Goal: Task Accomplishment & Management: Use online tool/utility

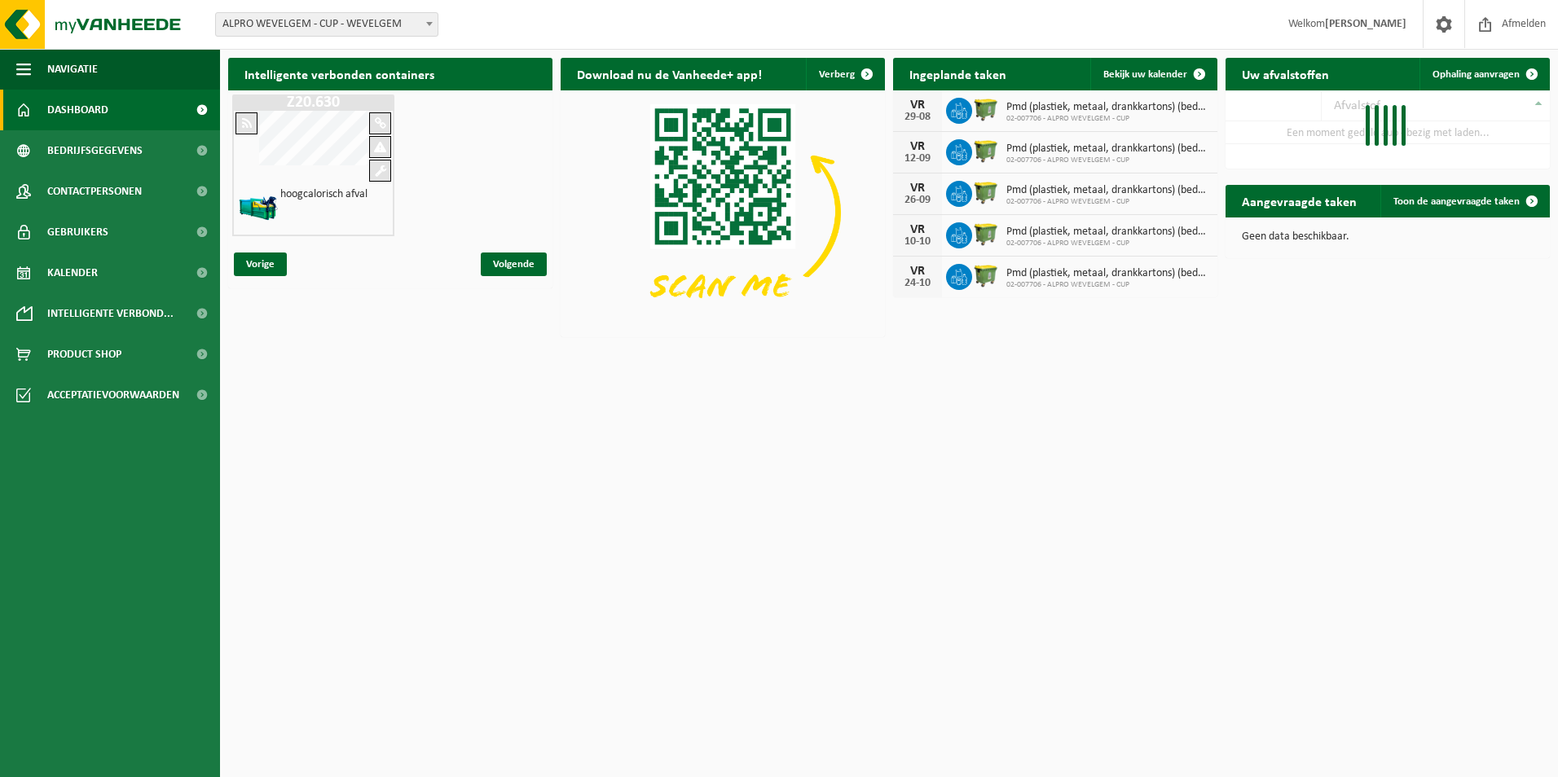
click at [429, 20] on span at bounding box center [429, 23] width 16 height 21
select select "5634"
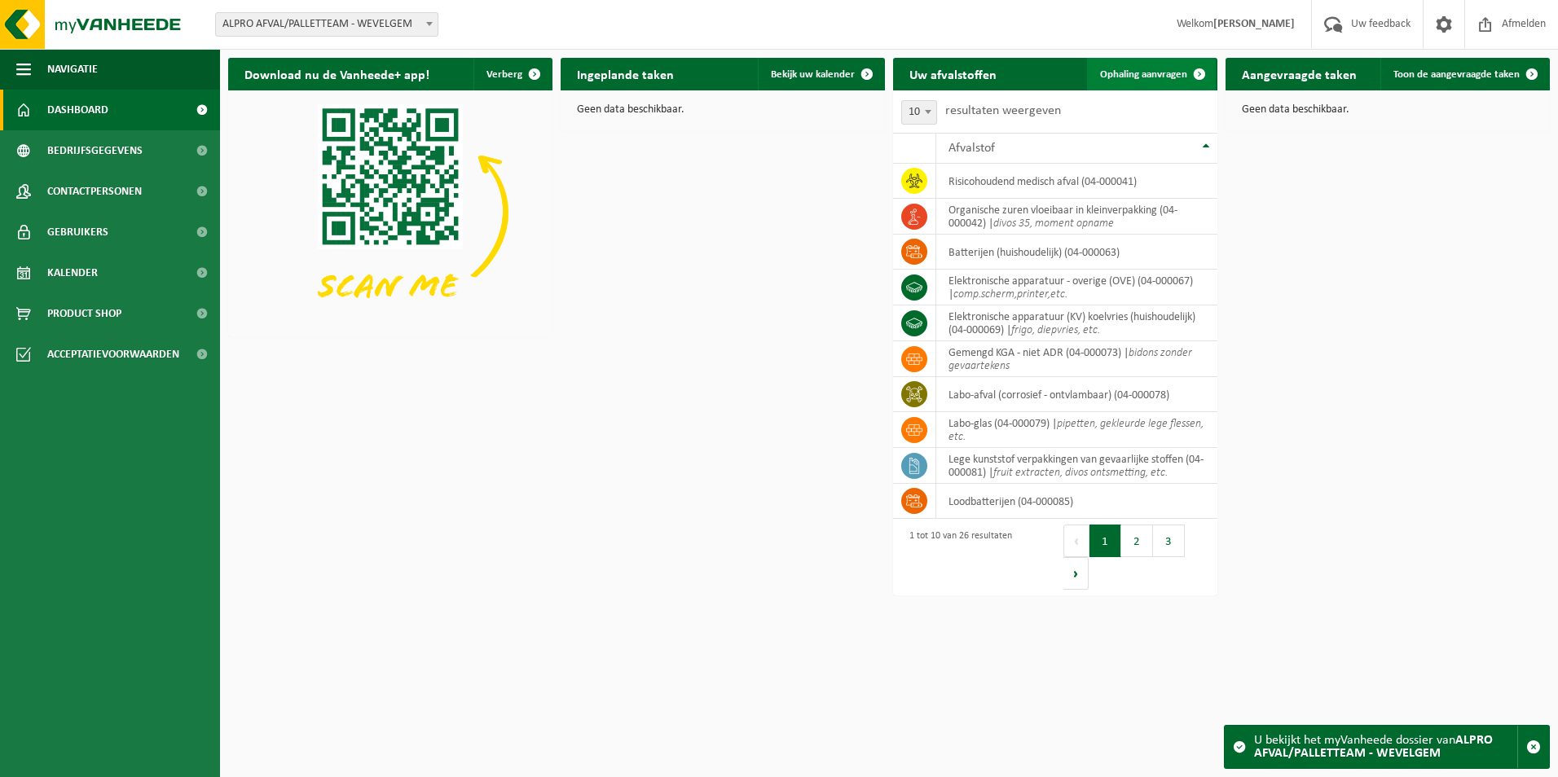
click at [1118, 77] on span "Ophaling aanvragen" at bounding box center [1143, 74] width 87 height 11
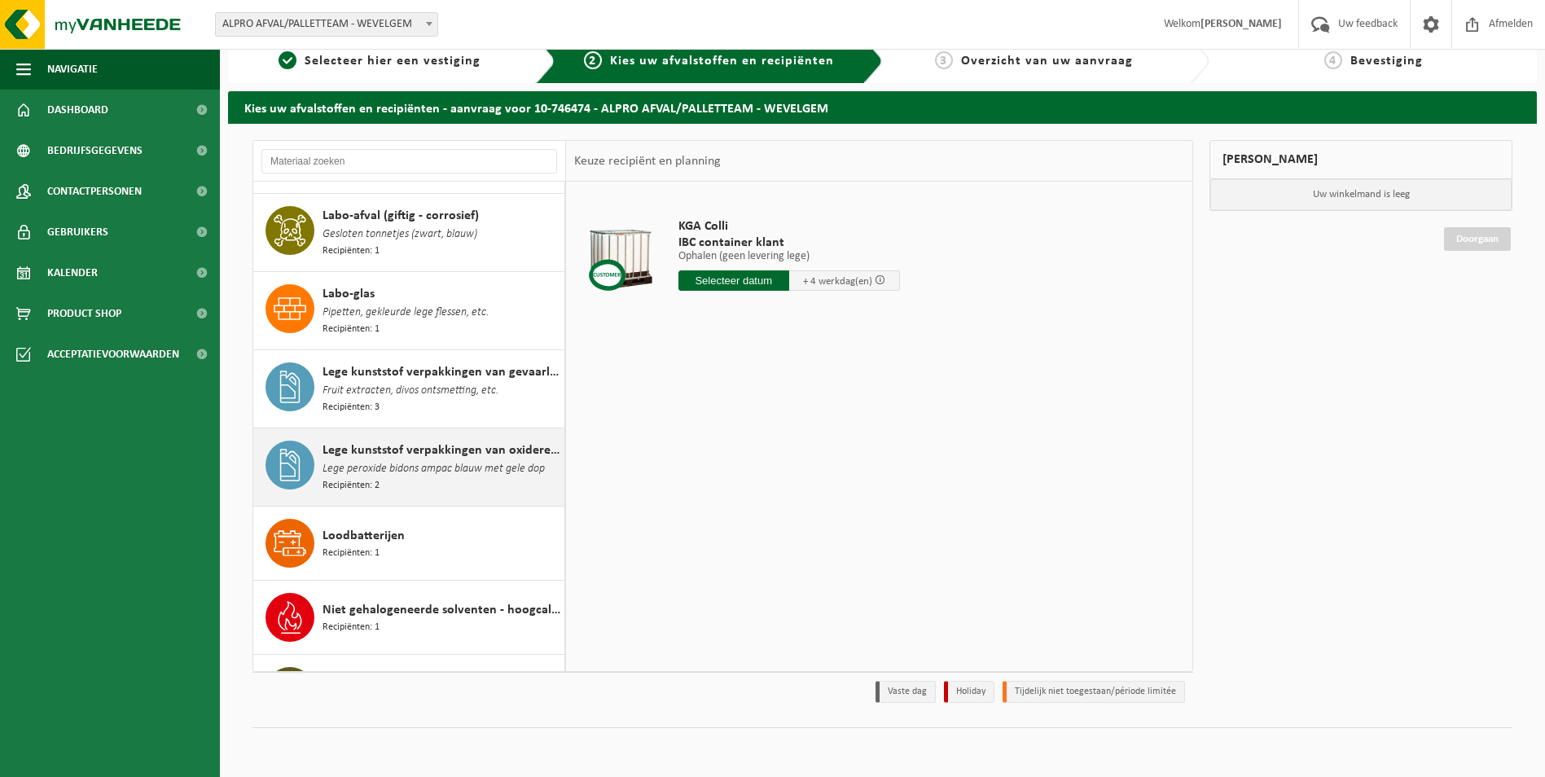
scroll to position [808, 0]
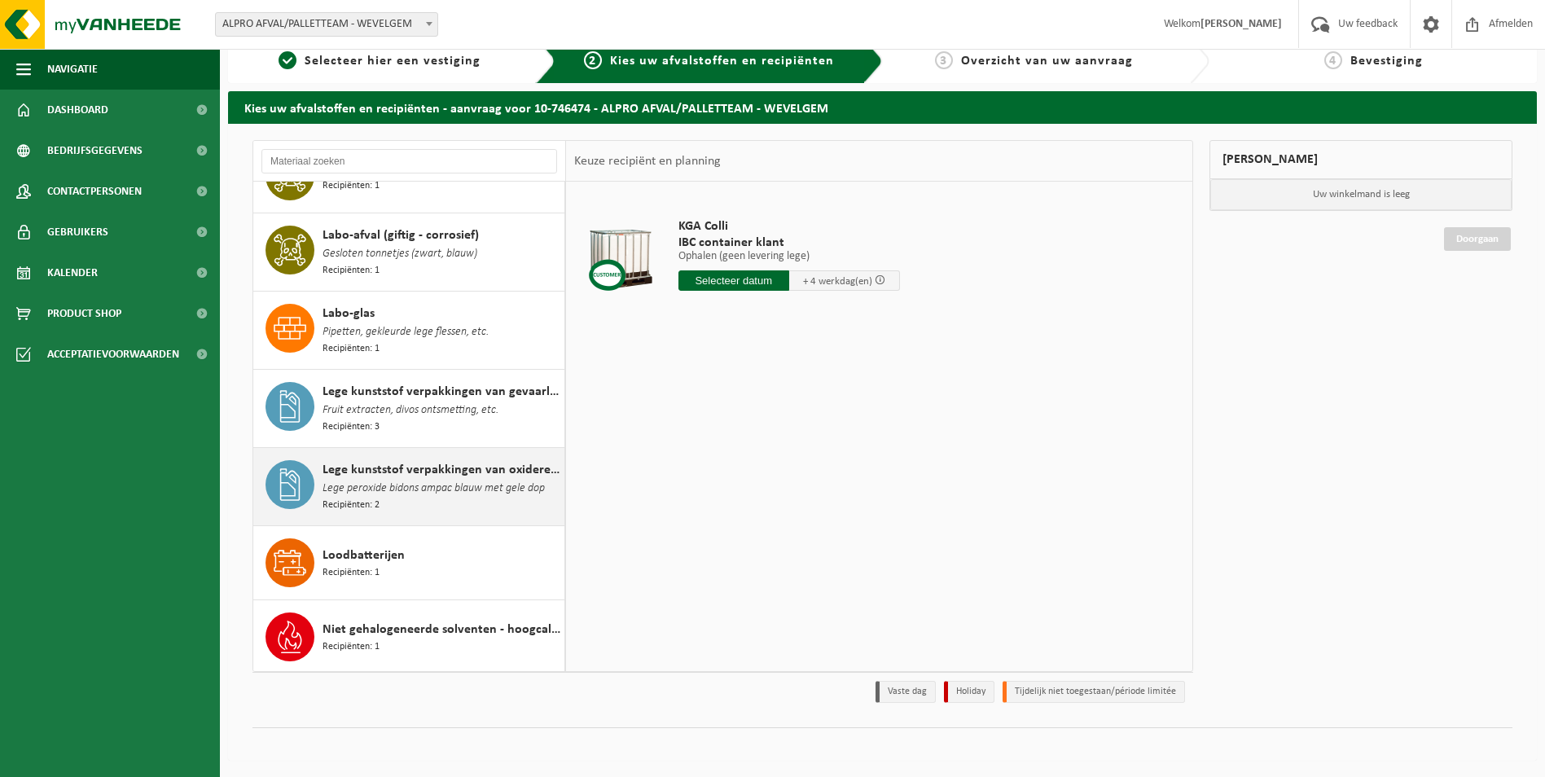
click at [394, 460] on span "Lege kunststof verpakkingen van oxiderende stoffen" at bounding box center [442, 470] width 238 height 20
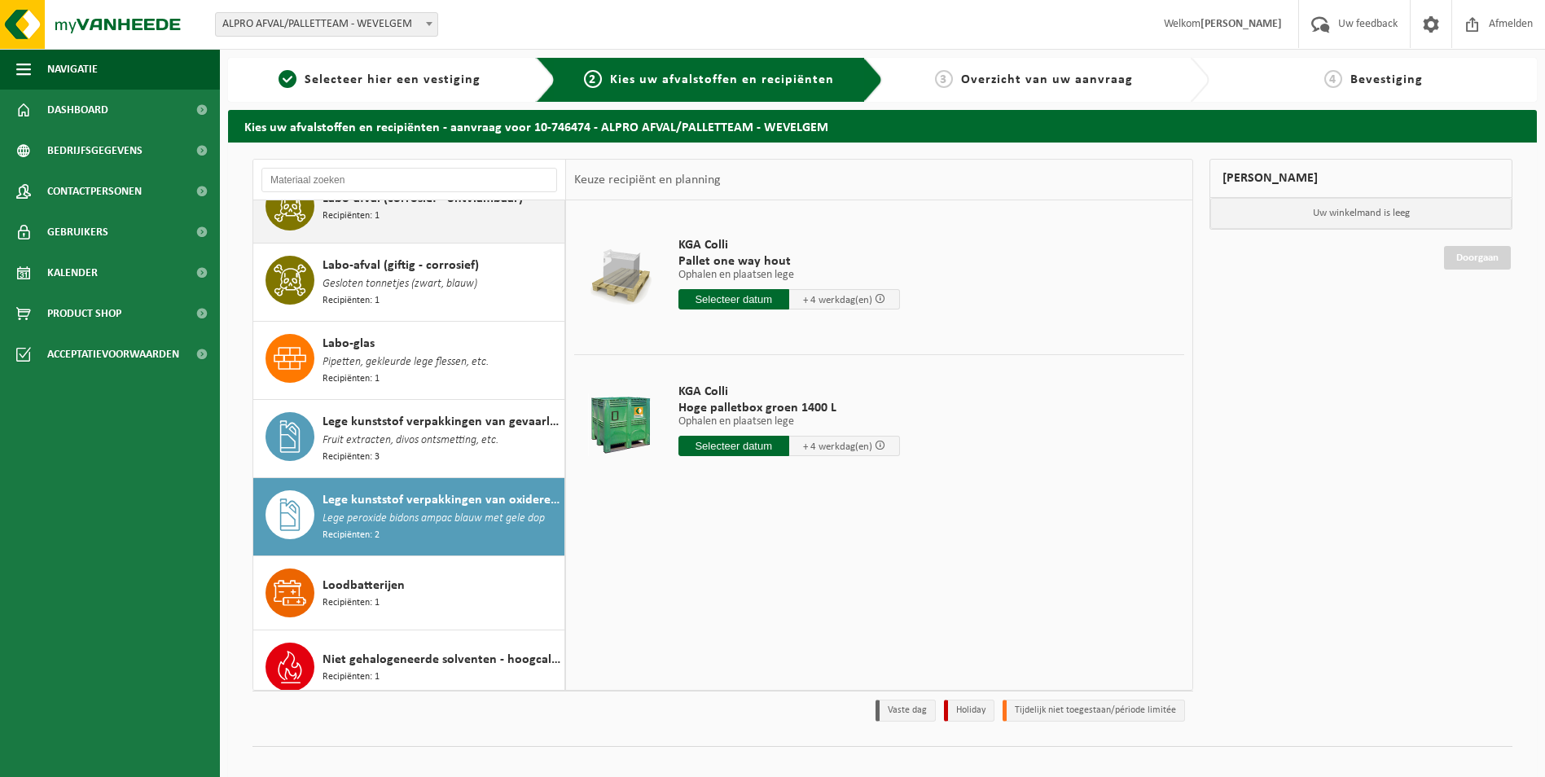
scroll to position [815, 0]
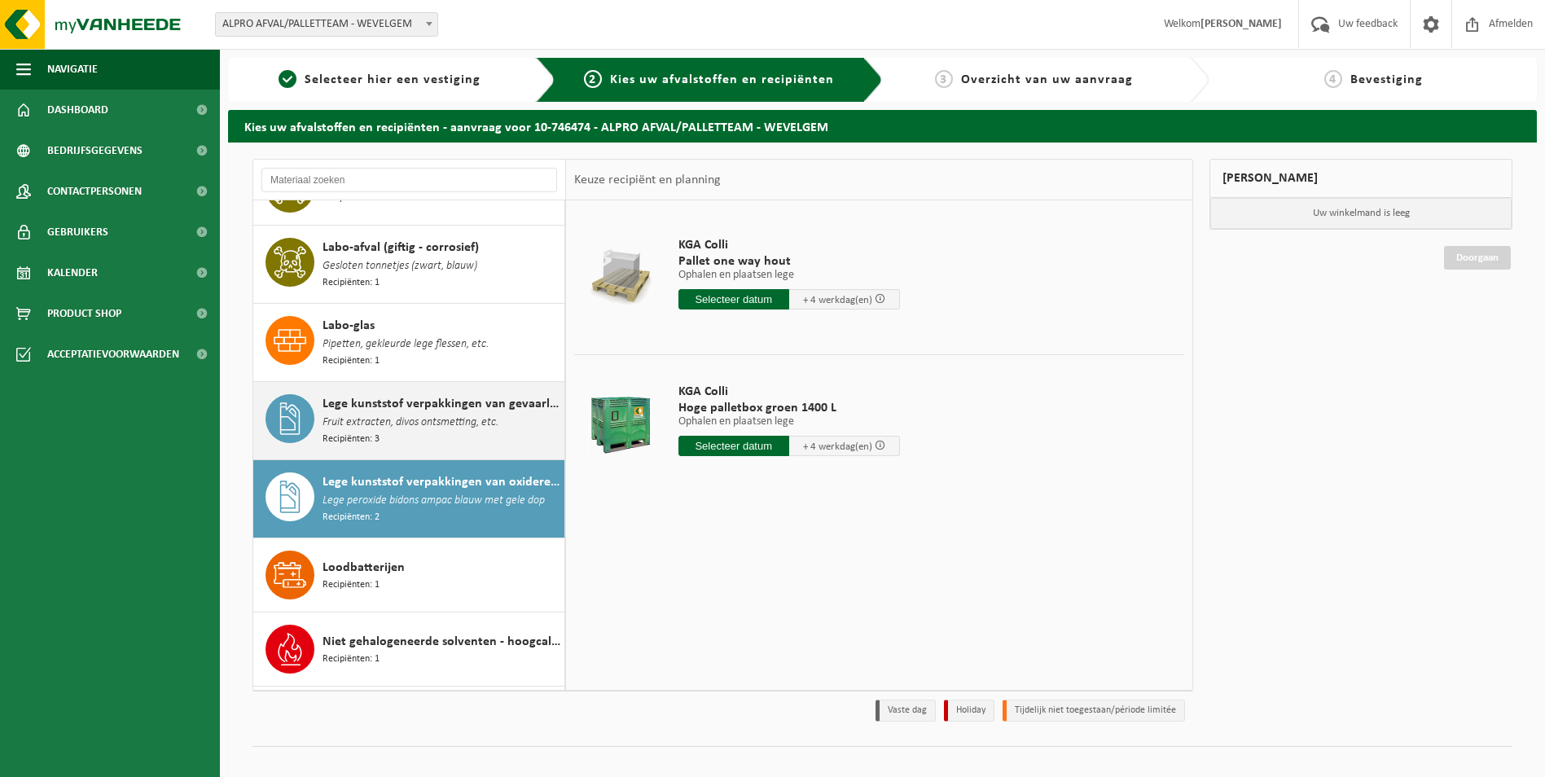
click at [418, 423] on div "Lege kunststof verpakkingen van gevaarlijke stoffen Fruit extracten, divos onts…" at bounding box center [442, 420] width 238 height 53
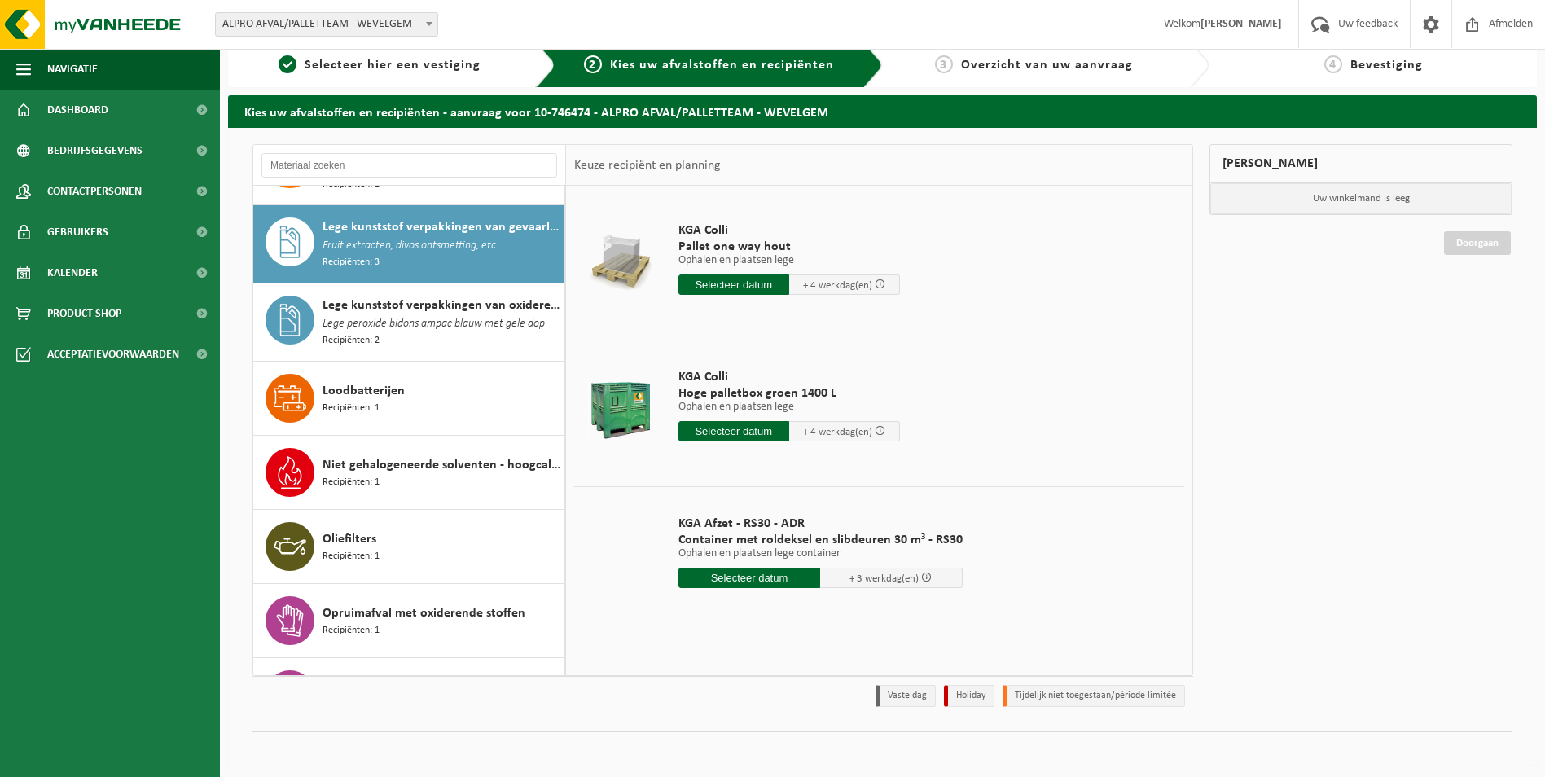
scroll to position [19, 0]
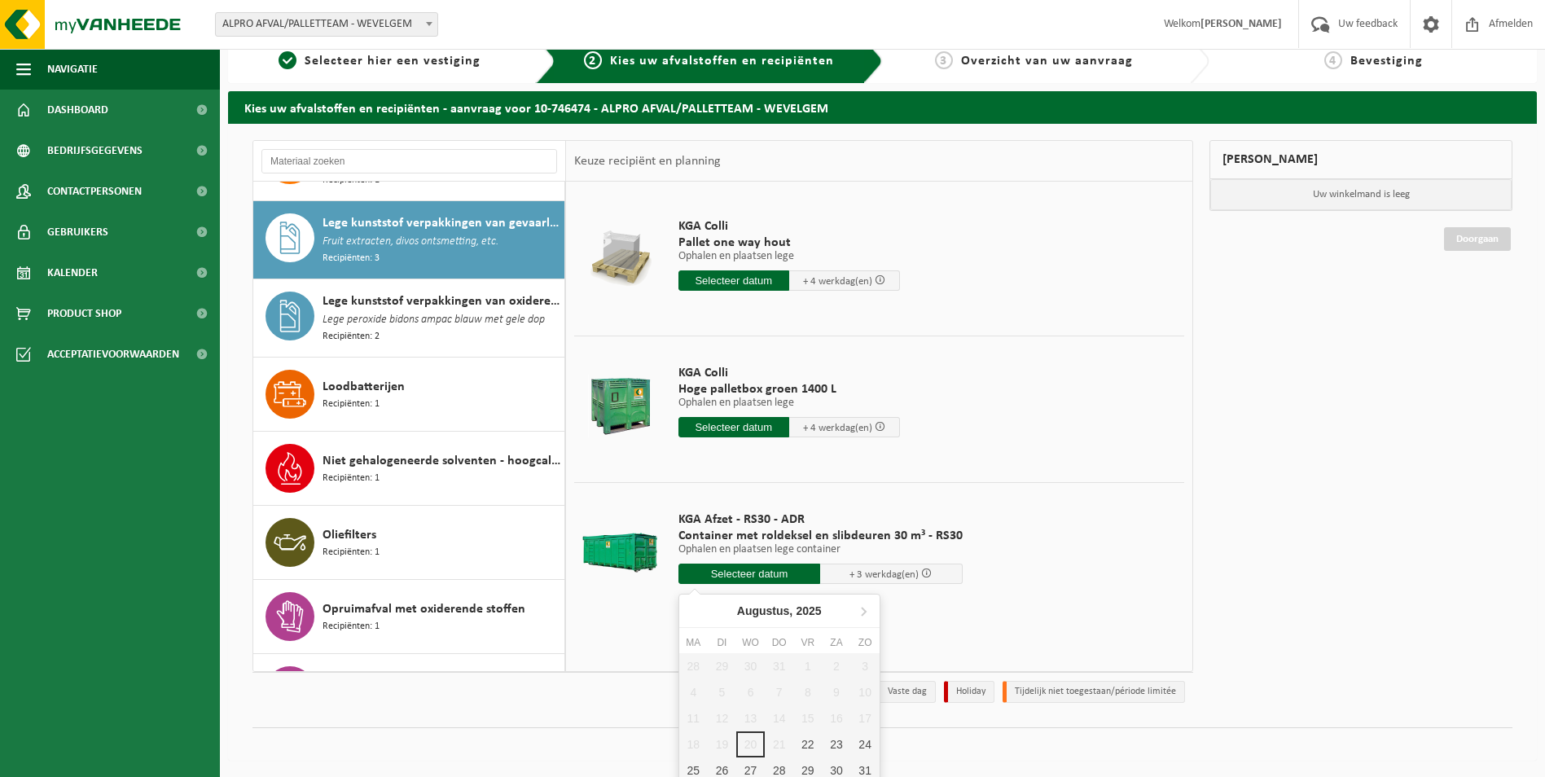
click at [771, 575] on input "text" at bounding box center [750, 574] width 143 height 20
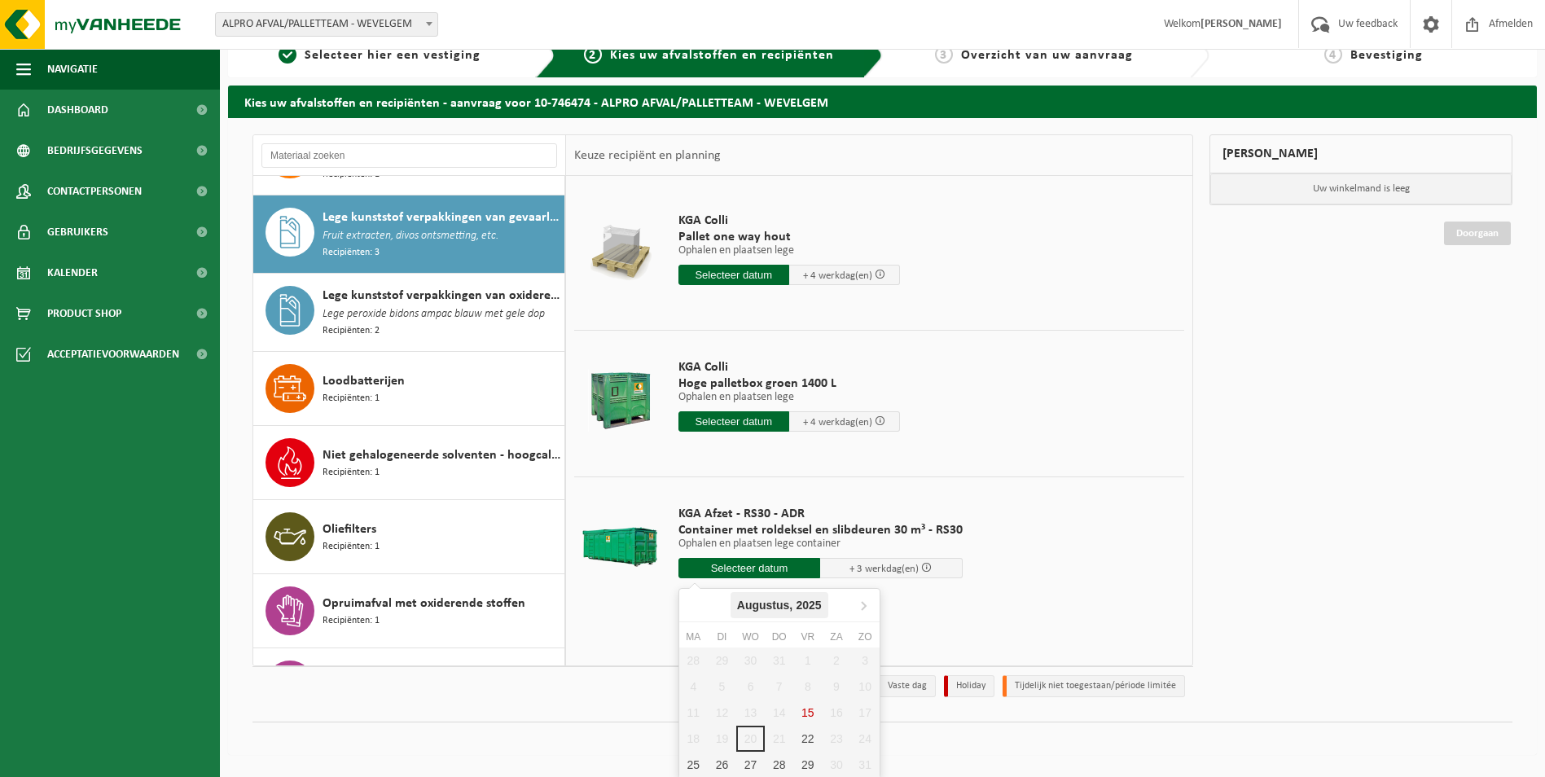
scroll to position [26, 0]
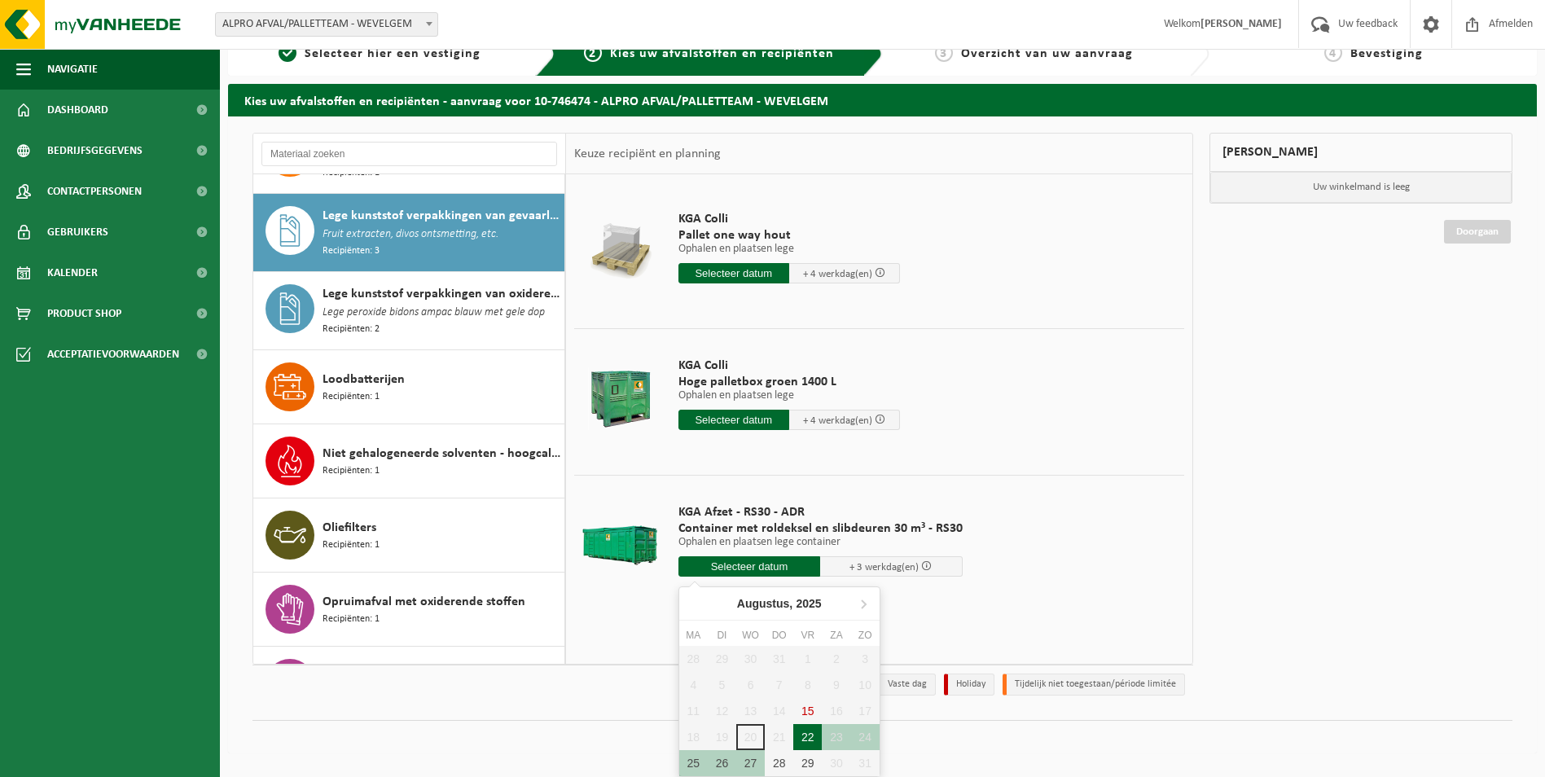
click at [811, 740] on div "22" at bounding box center [808, 737] width 29 height 26
type input "Van 2025-08-22"
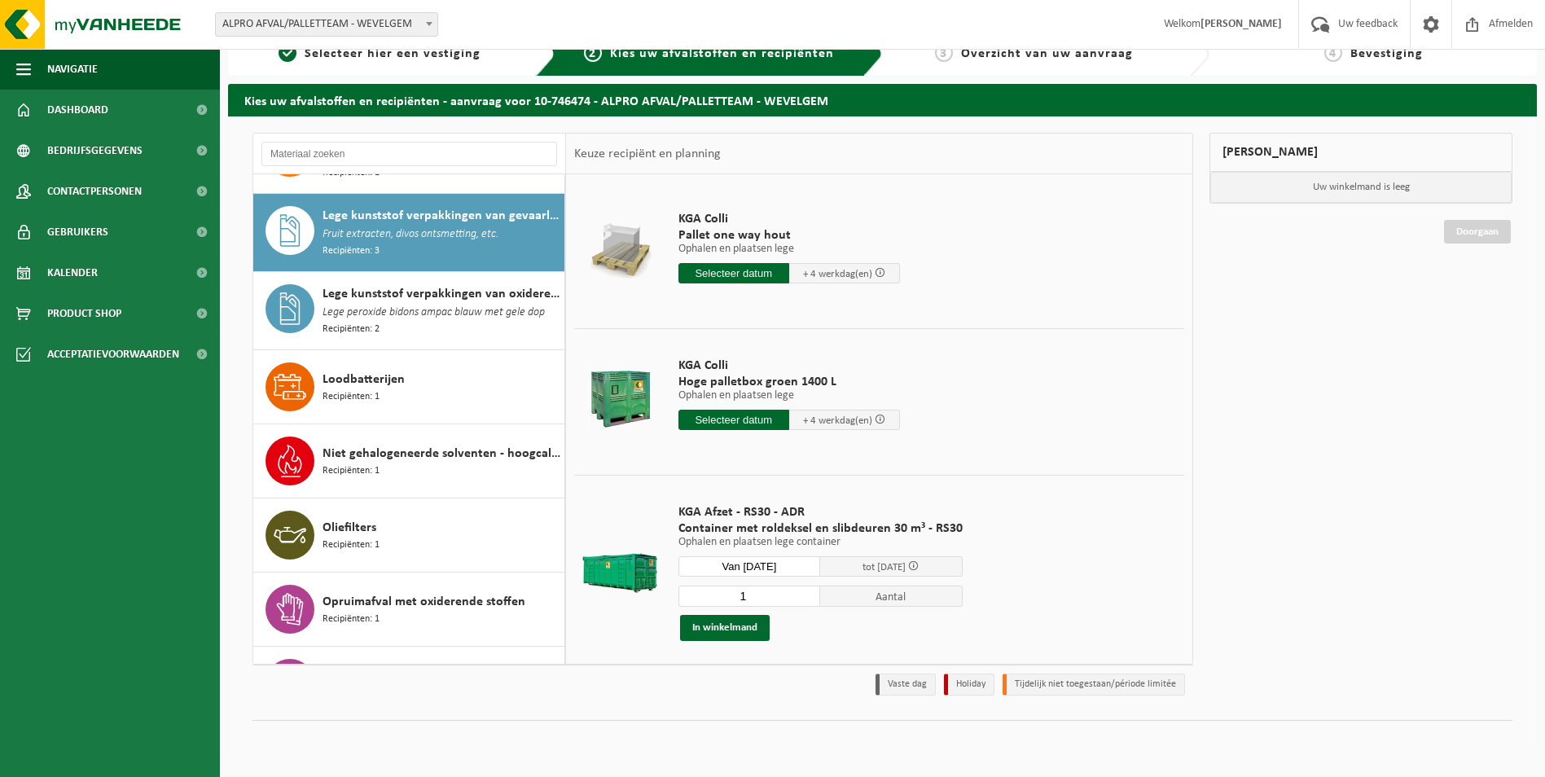
scroll to position [19, 0]
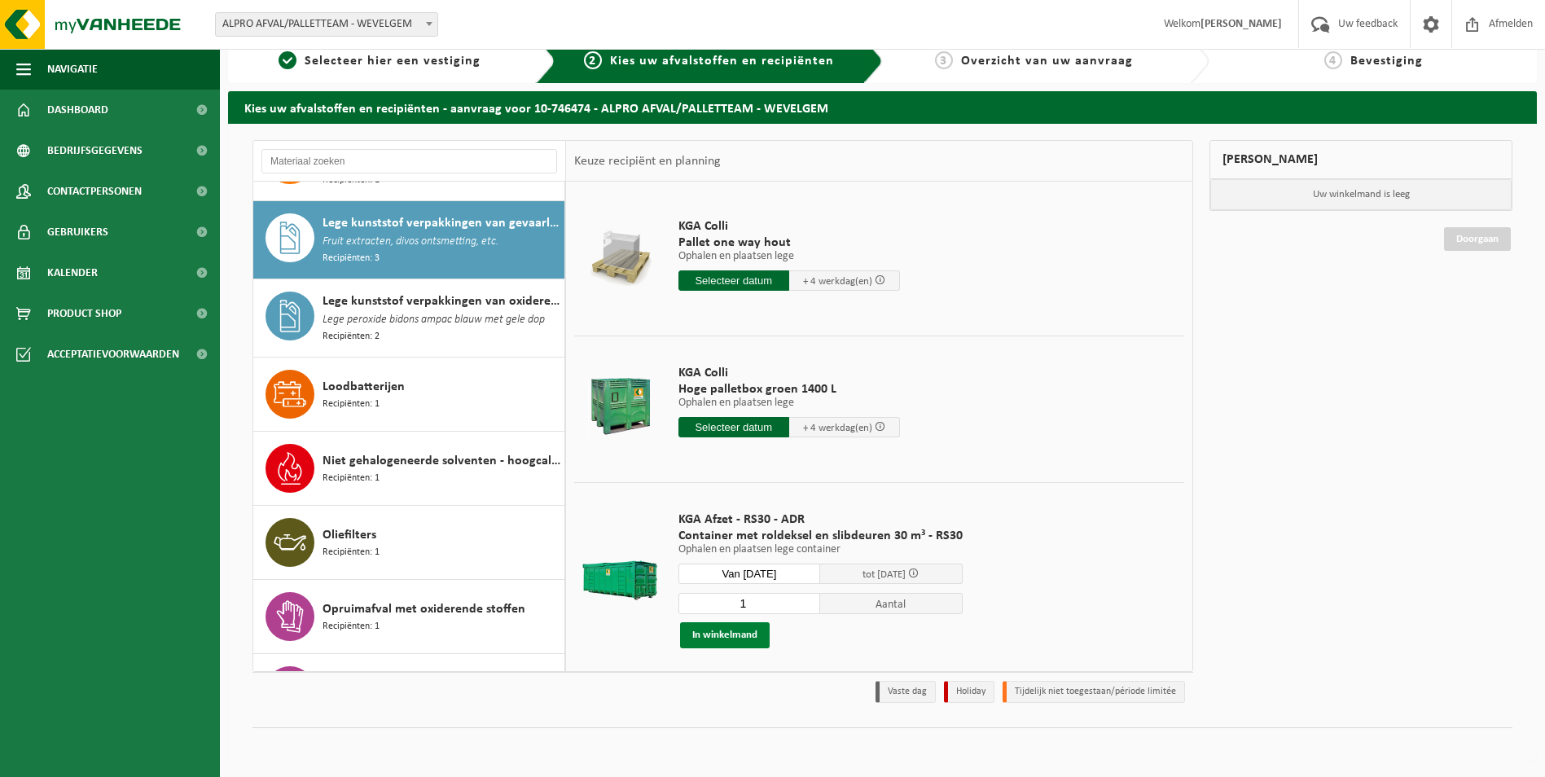
click at [728, 636] on button "In winkelmand" at bounding box center [725, 635] width 90 height 26
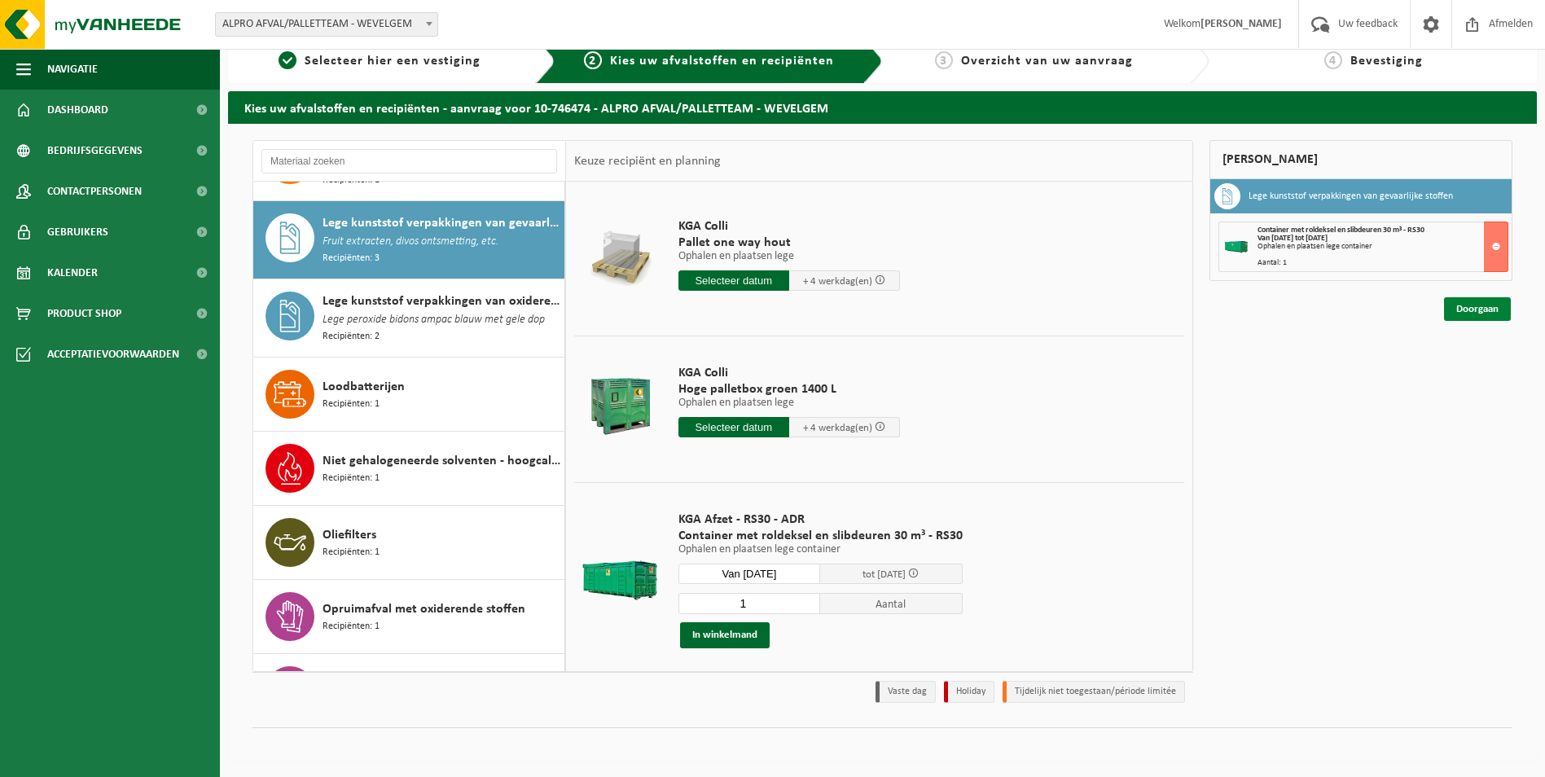
click at [1466, 310] on link "Doorgaan" at bounding box center [1477, 309] width 67 height 24
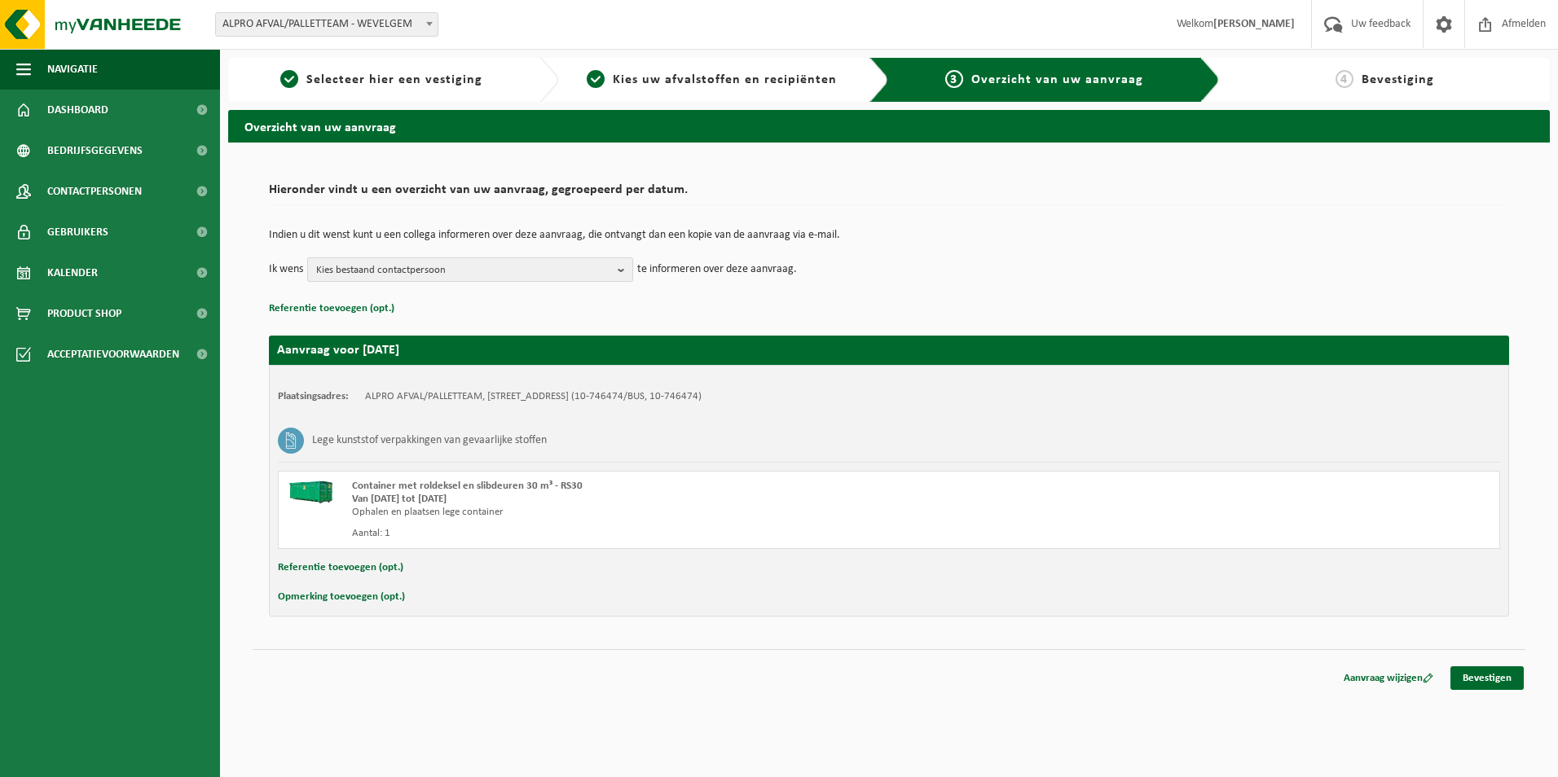
click at [627, 269] on b "button" at bounding box center [625, 269] width 15 height 23
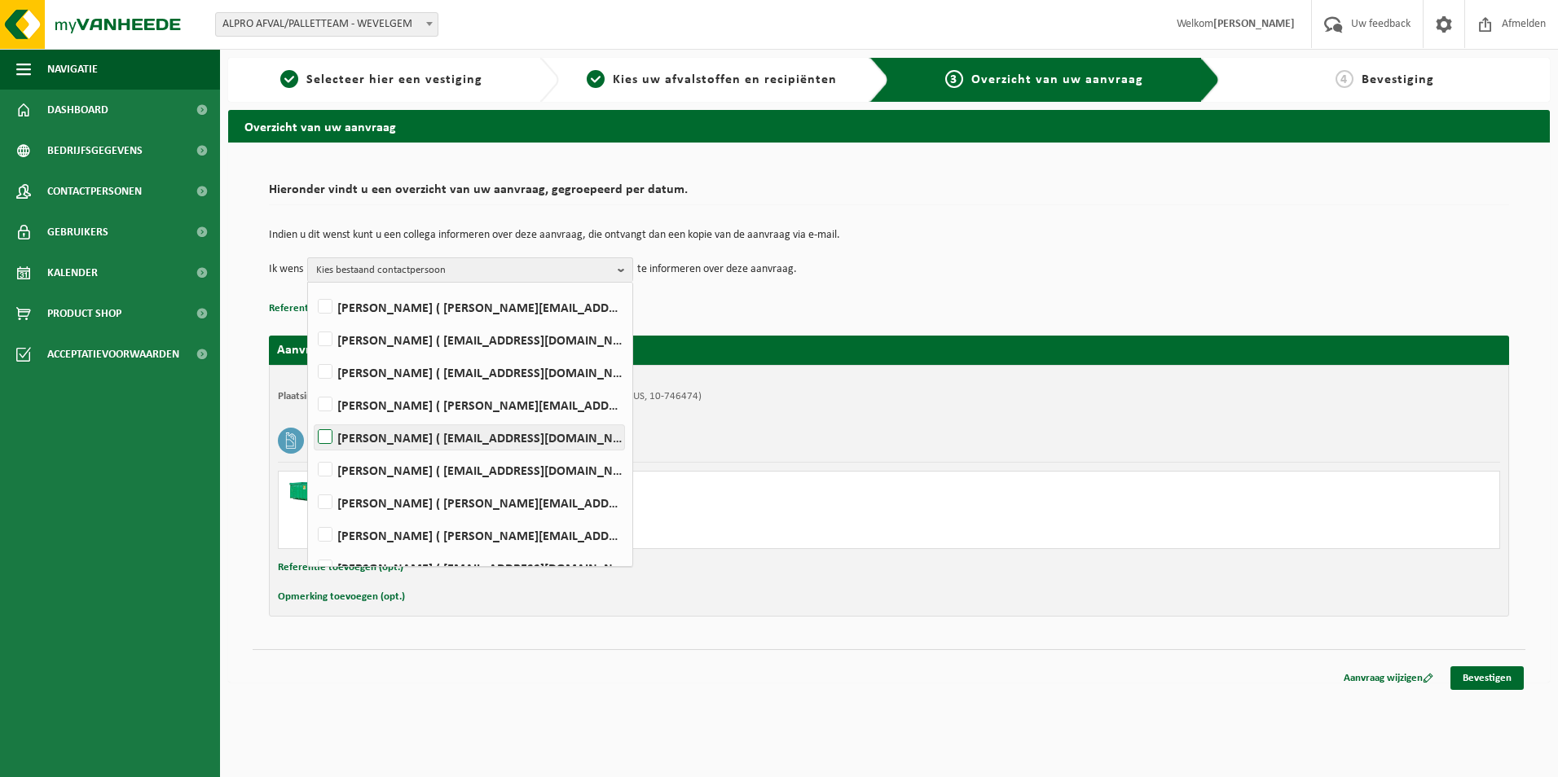
scroll to position [81, 0]
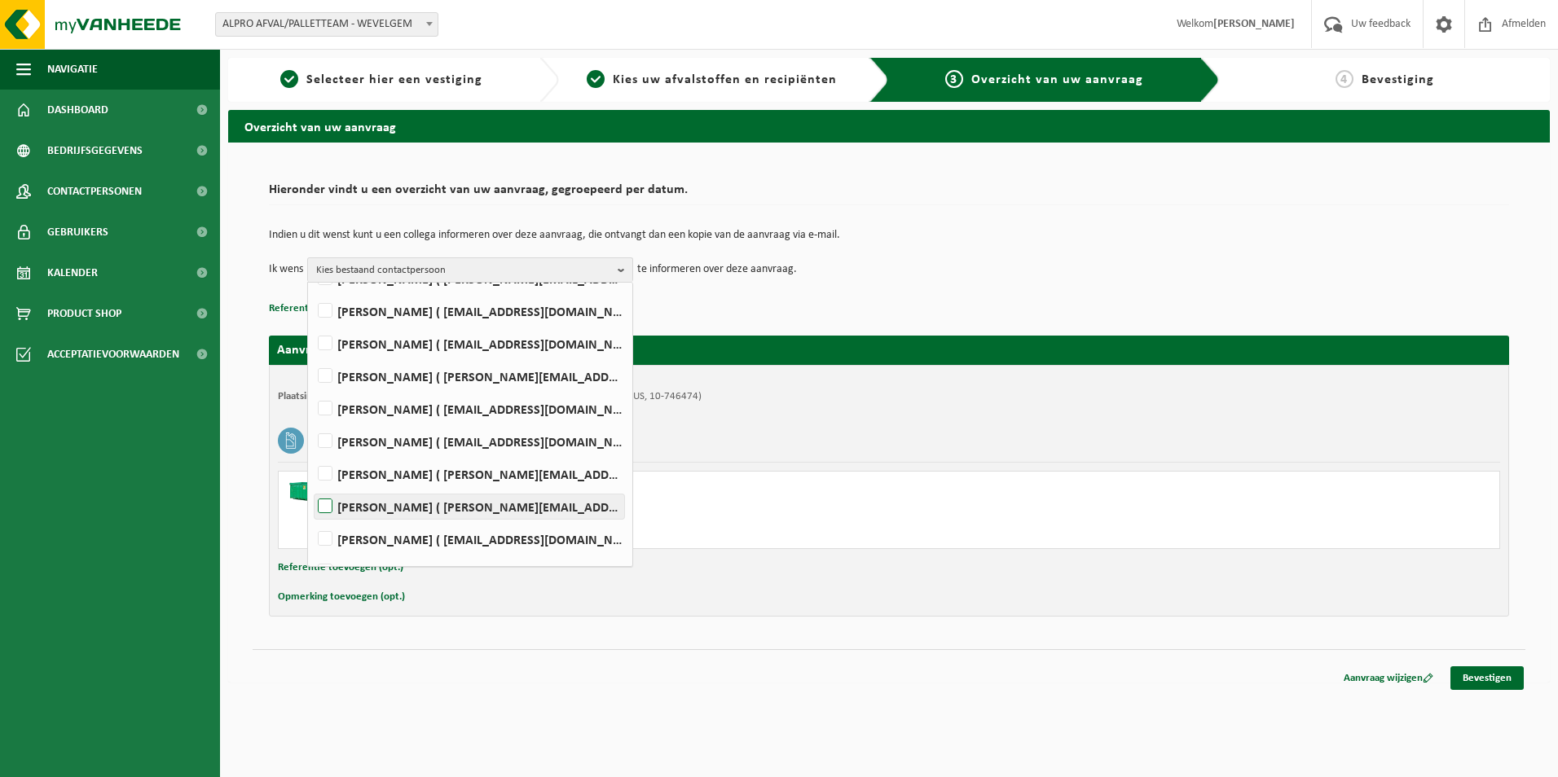
click at [331, 504] on label "STEVEN LOBBENS ( steven.lobbens@danone.com )" at bounding box center [469, 507] width 310 height 24
click at [312, 486] on input "STEVEN LOBBENS ( steven.lobbens@danone.com )" at bounding box center [311, 486] width 1 height 1
checkbox input "true"
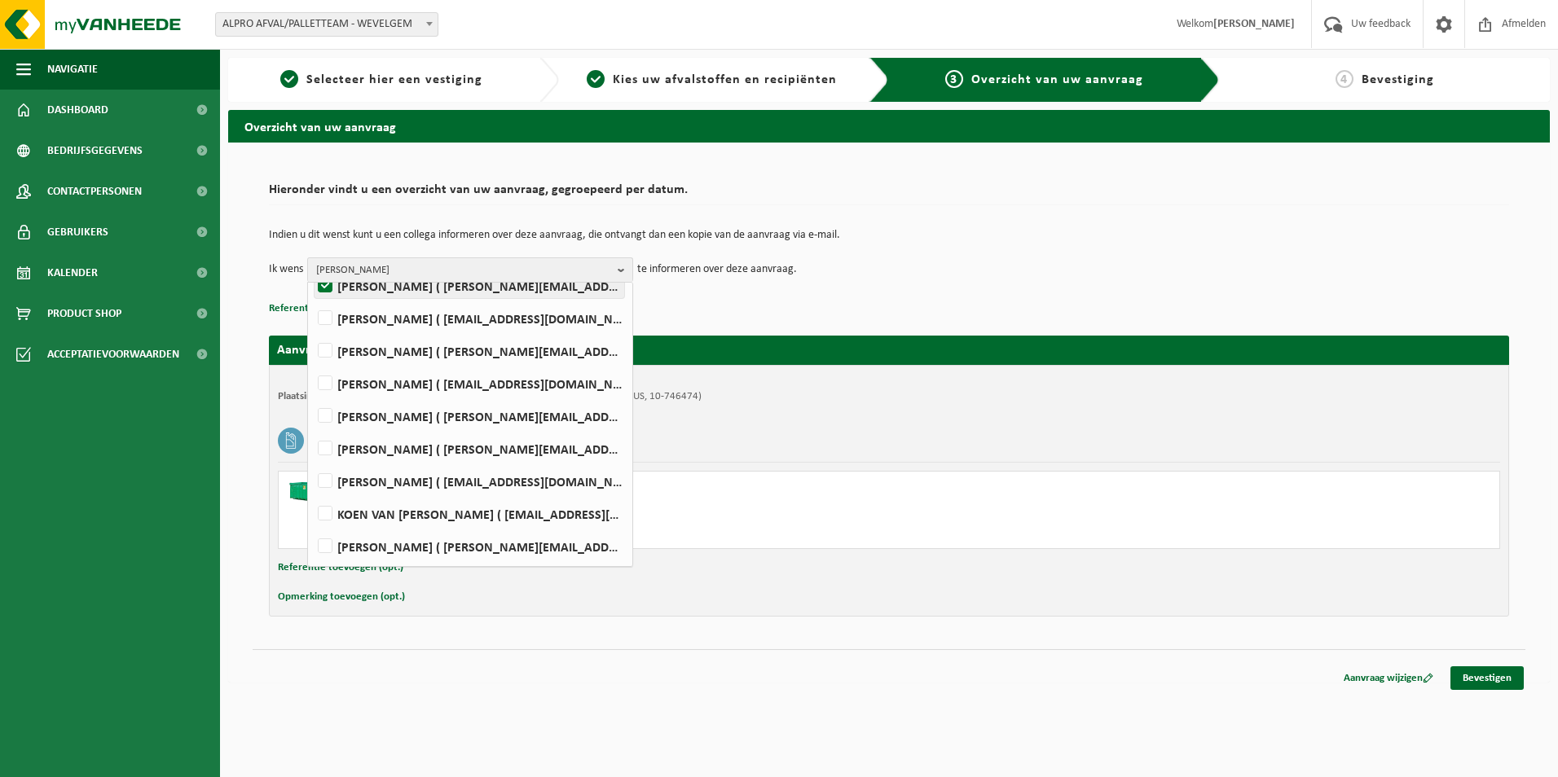
scroll to position [139, 0]
click at [328, 543] on label "GEERT PARMENTIER ( geert.parmentier@danone.com )" at bounding box center [469, 546] width 310 height 24
click at [312, 526] on input "GEERT PARMENTIER ( geert.parmentier@danone.com )" at bounding box center [311, 525] width 1 height 1
checkbox input "true"
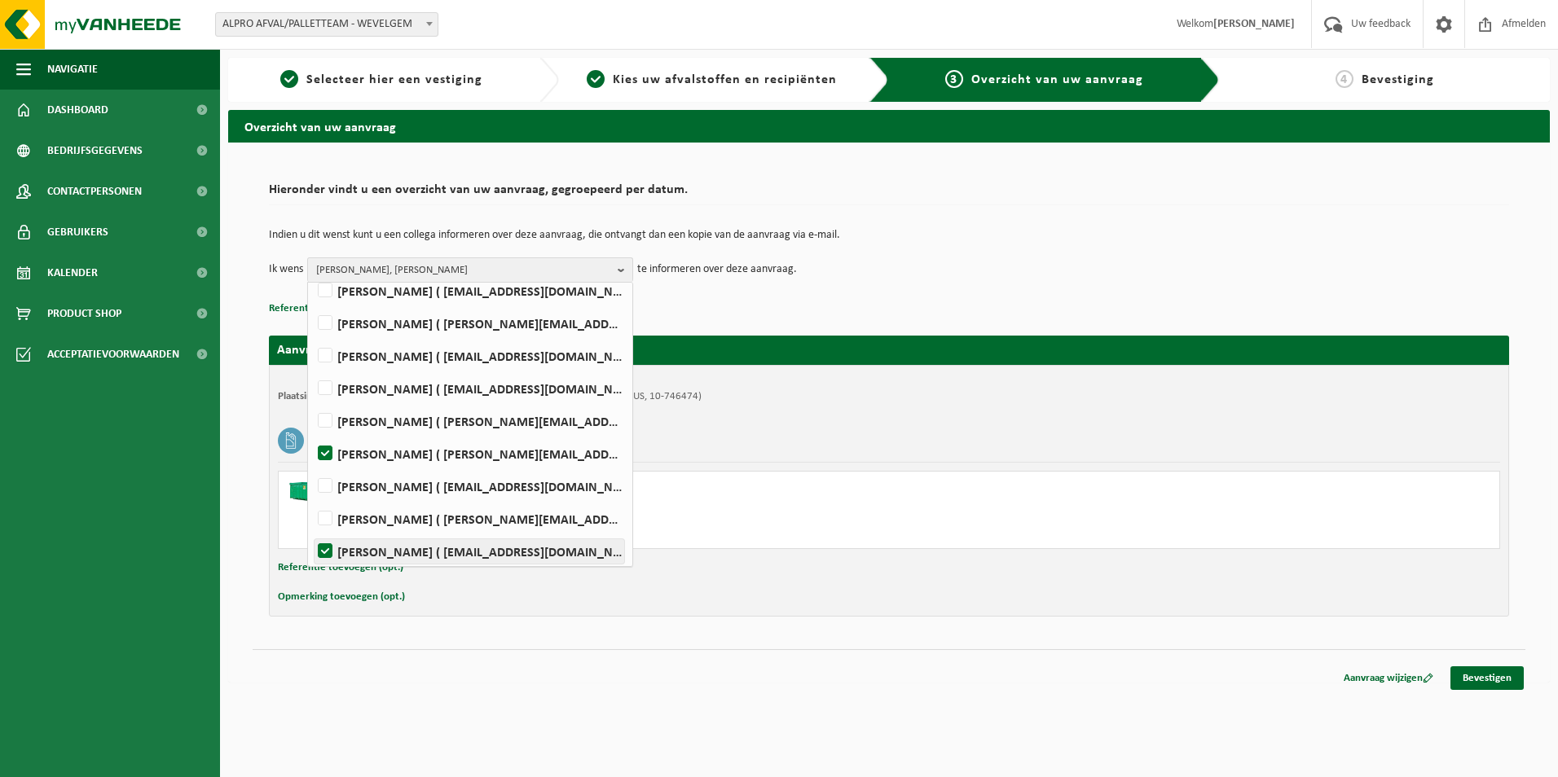
scroll to position [163, 0]
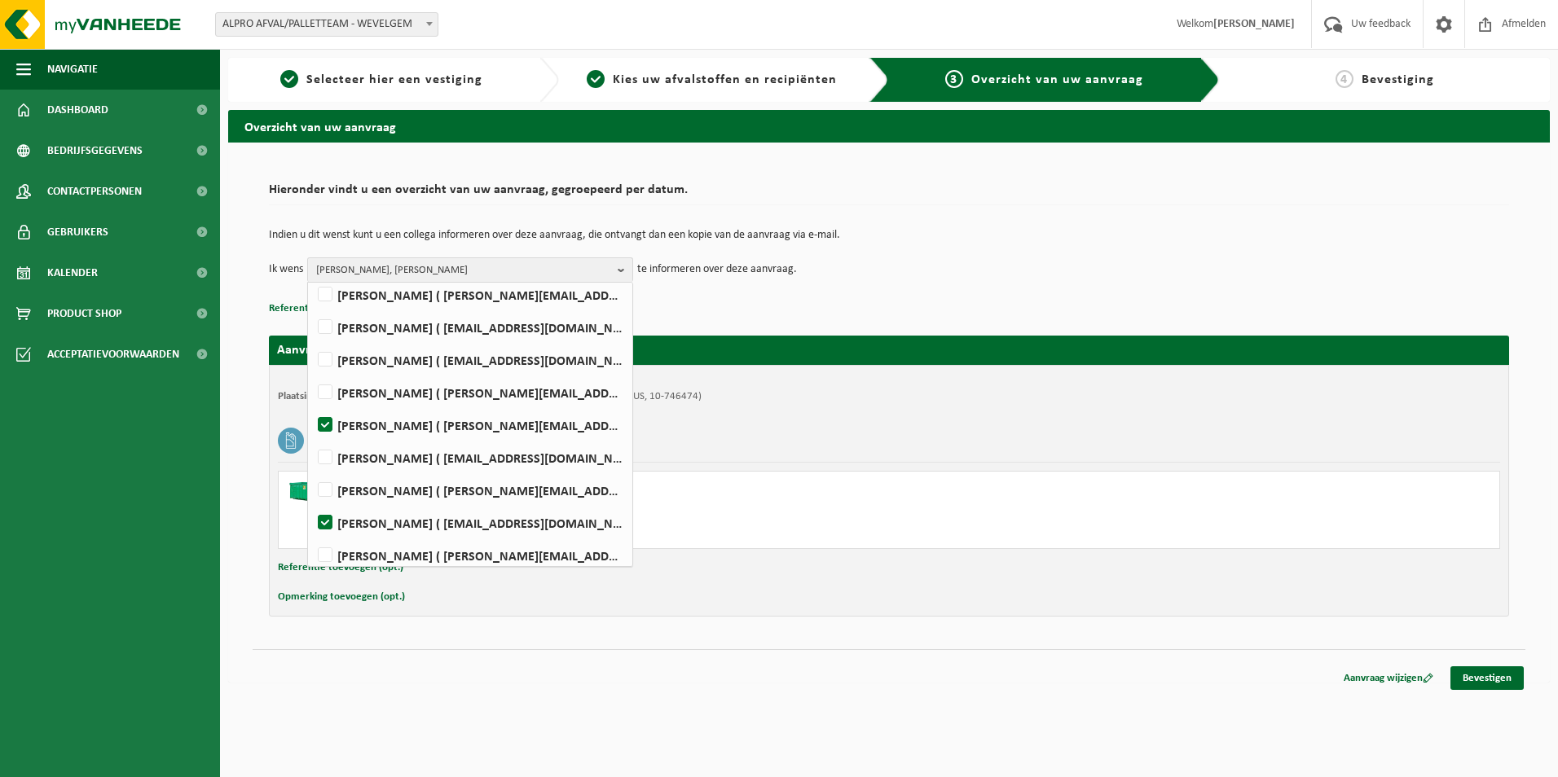
click at [778, 576] on div "Referentie toevoegen (opt.)" at bounding box center [889, 567] width 1222 height 21
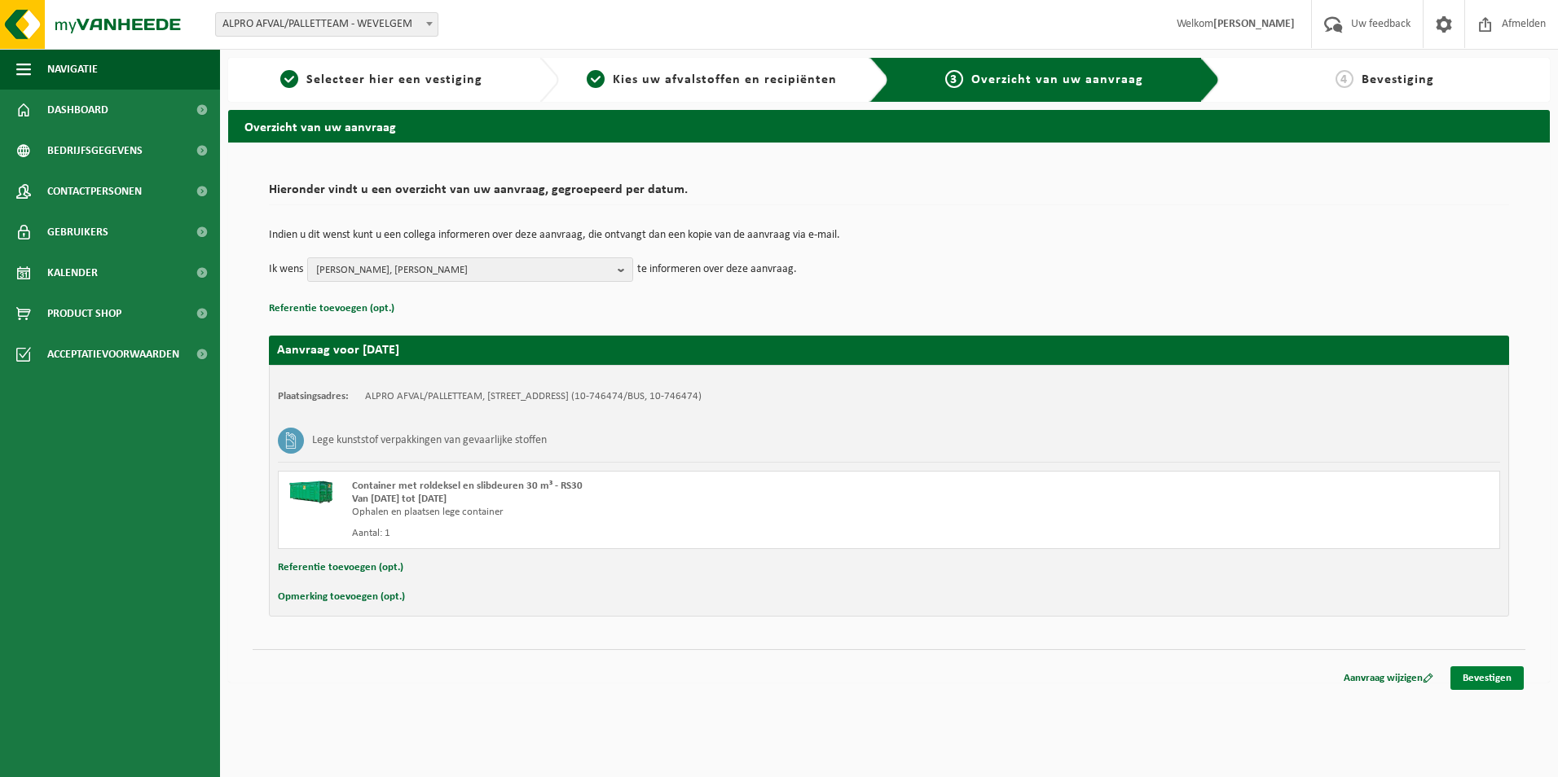
click at [1488, 673] on link "Bevestigen" at bounding box center [1486, 678] width 73 height 24
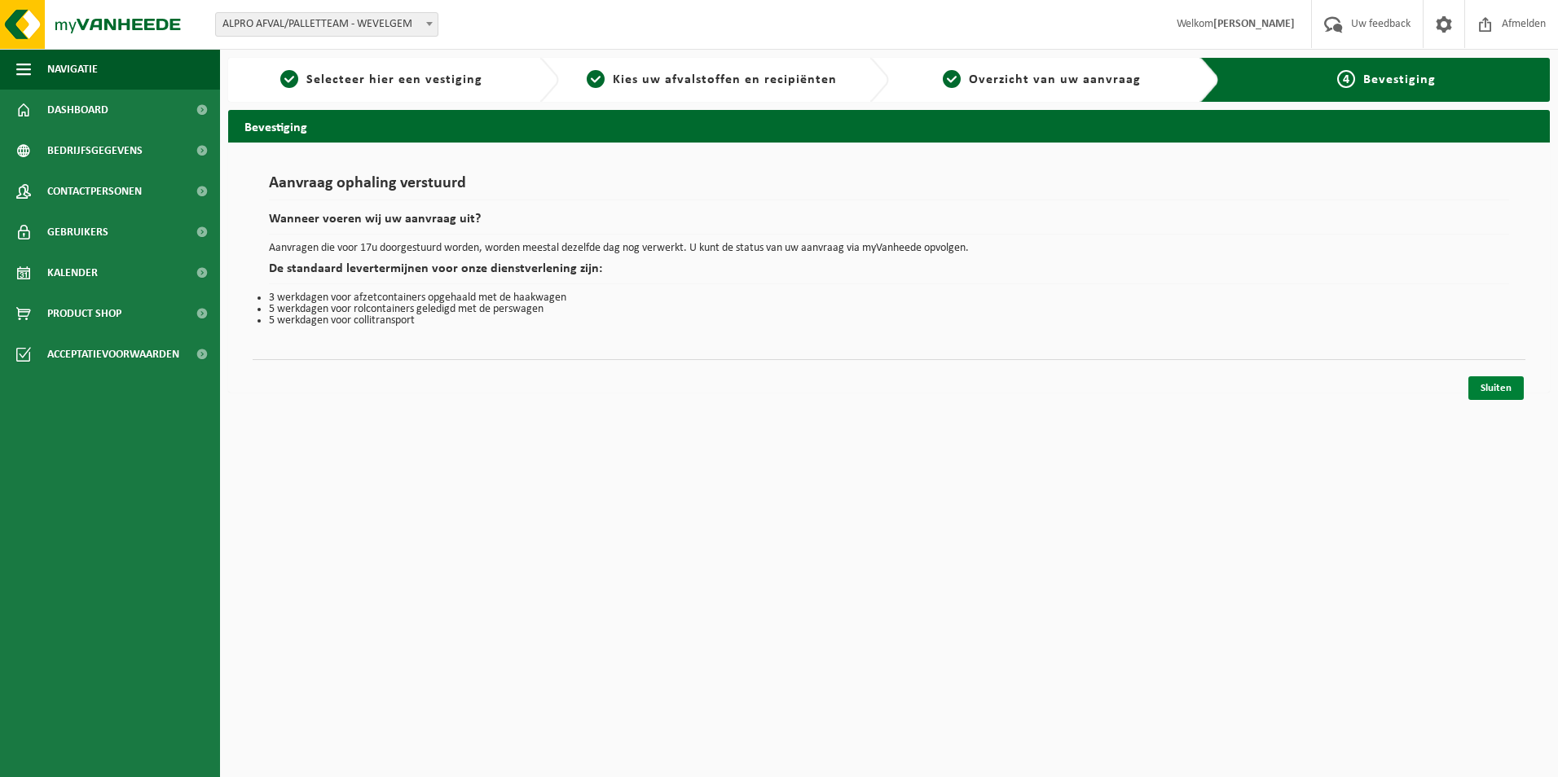
click at [1501, 393] on link "Sluiten" at bounding box center [1495, 388] width 55 height 24
